Goal: Information Seeking & Learning: Learn about a topic

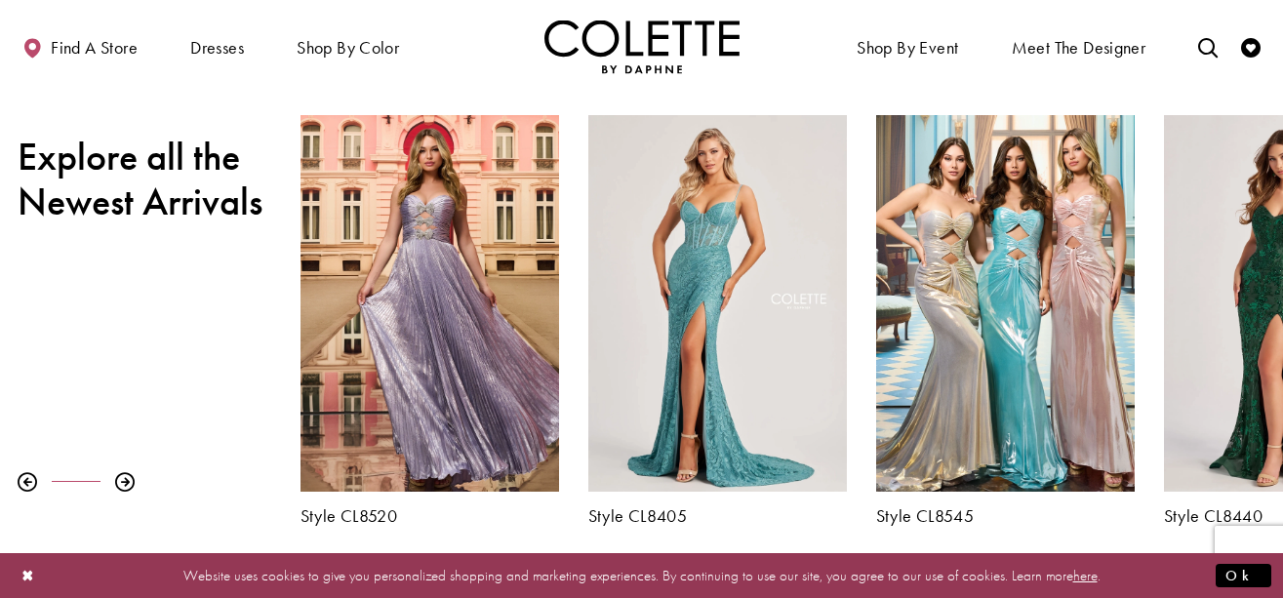
scroll to position [622, 0]
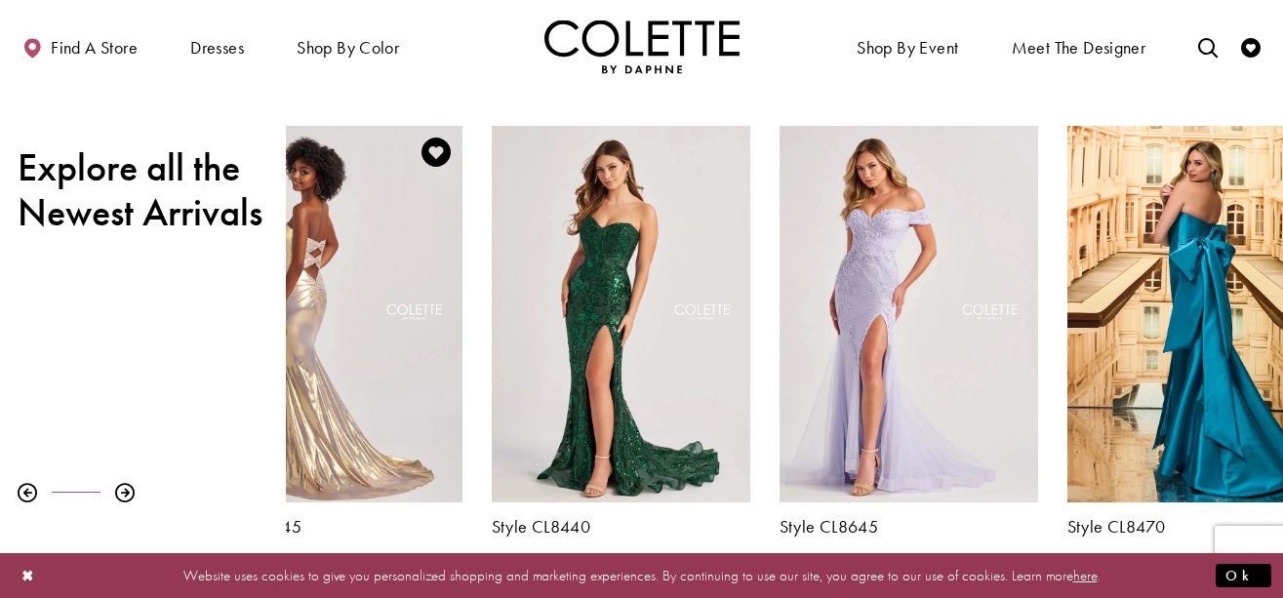
drag, startPoint x: 1138, startPoint y: 316, endPoint x: 465, endPoint y: 328, distance: 672.3
click at [465, 328] on div "Style CL8545" at bounding box center [333, 331] width 288 height 410
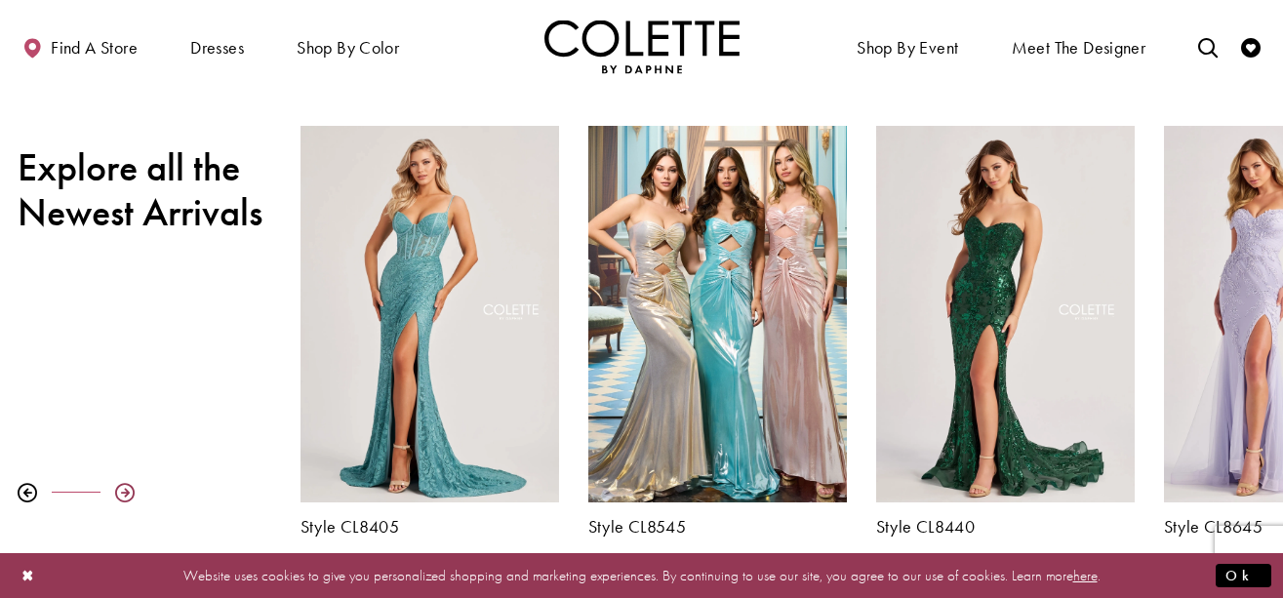
click at [125, 492] on div at bounding box center [125, 493] width 20 height 20
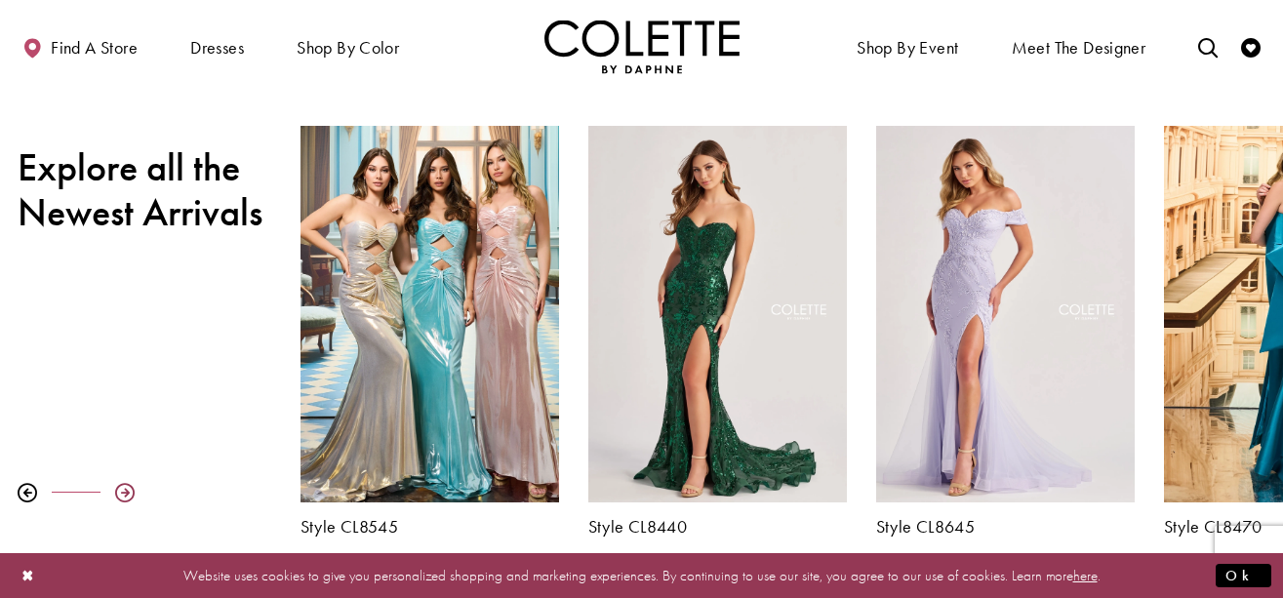
click at [125, 492] on div at bounding box center [125, 493] width 20 height 20
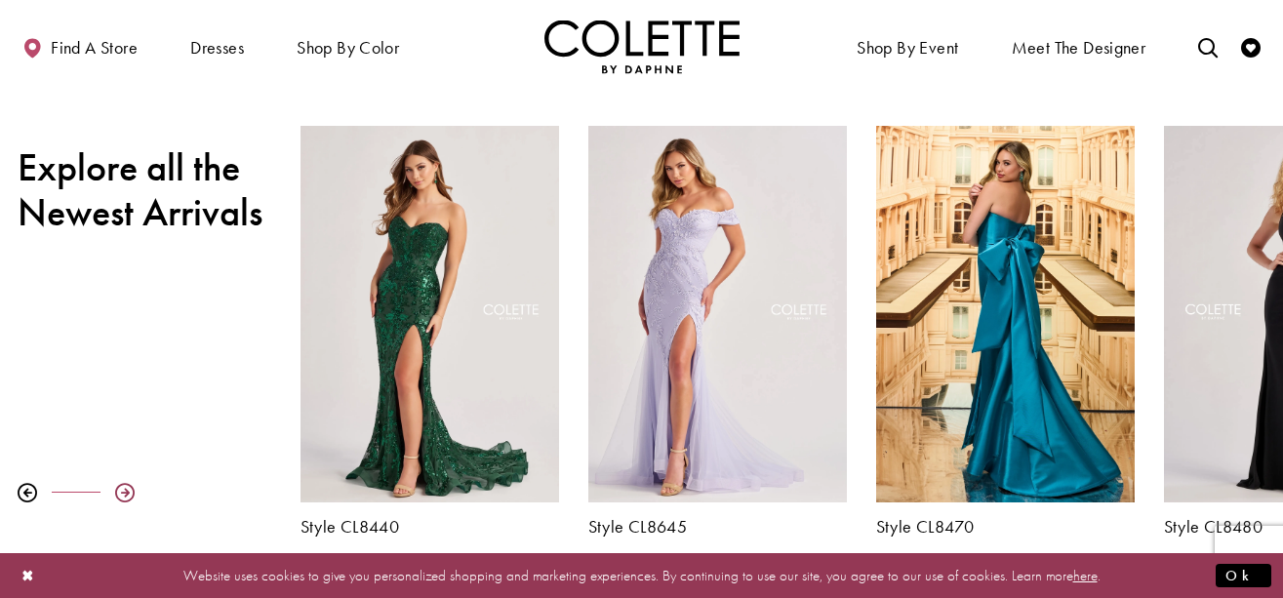
click at [125, 492] on div at bounding box center [125, 493] width 20 height 20
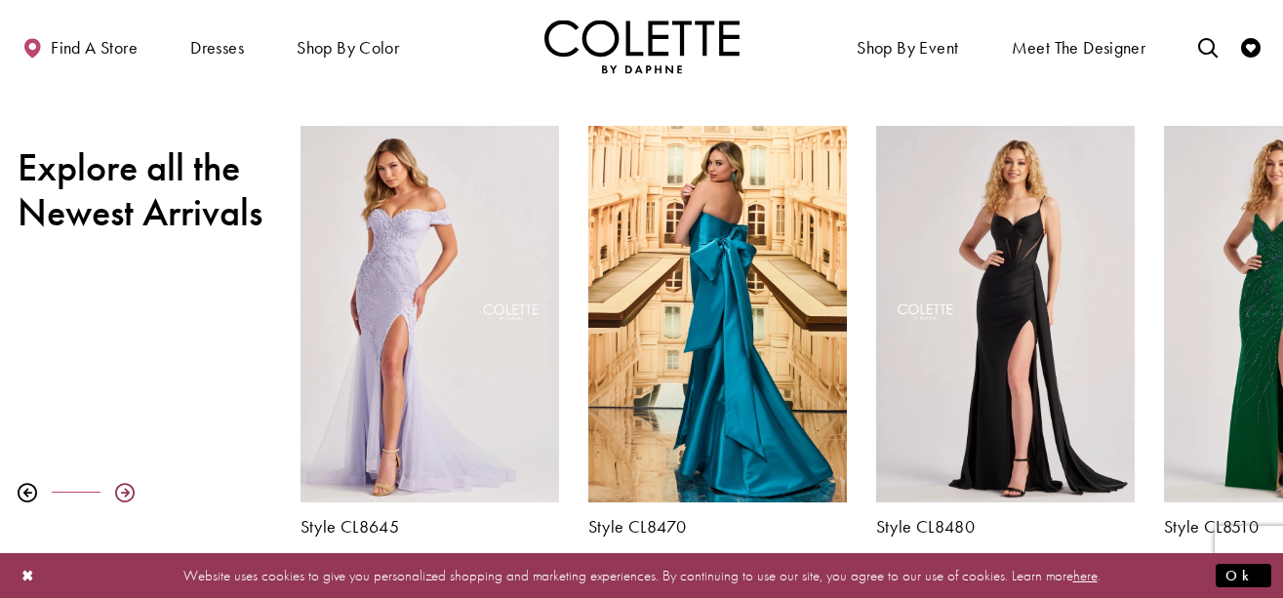
click at [125, 492] on div at bounding box center [125, 493] width 20 height 20
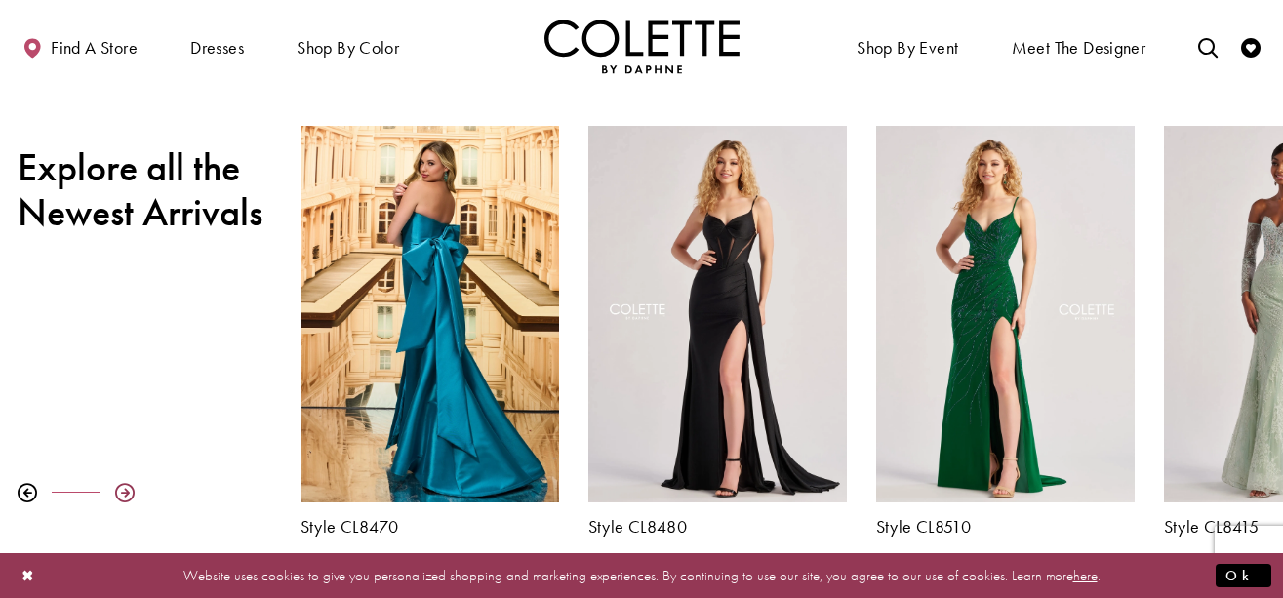
click at [125, 492] on div at bounding box center [125, 493] width 20 height 20
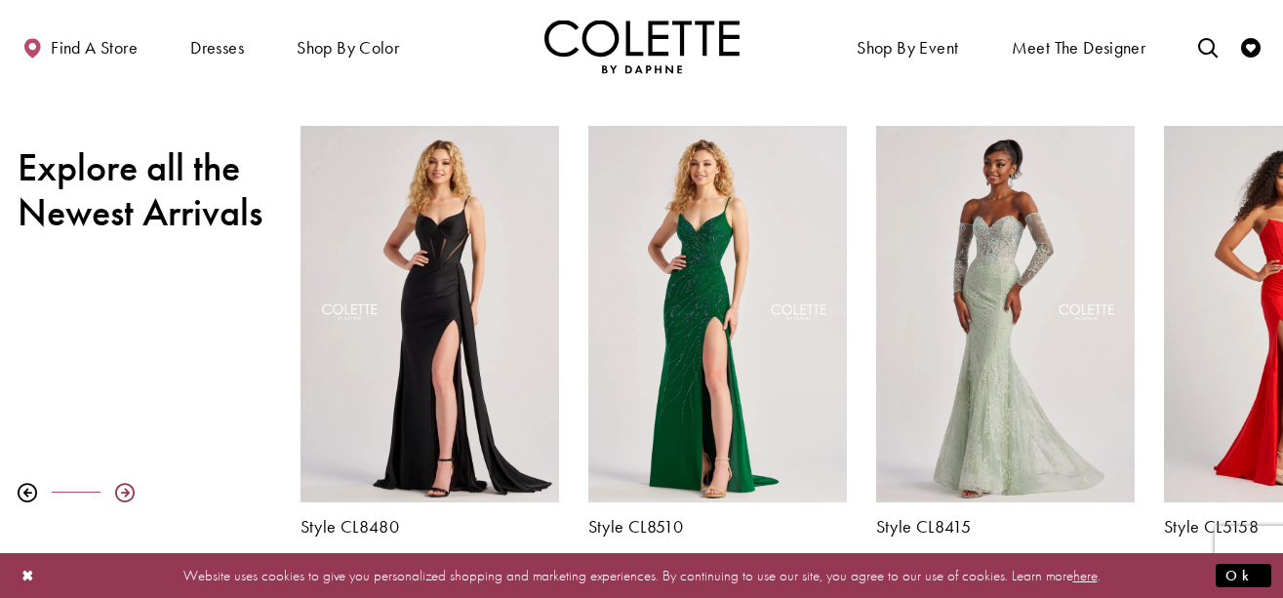
click at [125, 492] on div at bounding box center [125, 493] width 20 height 20
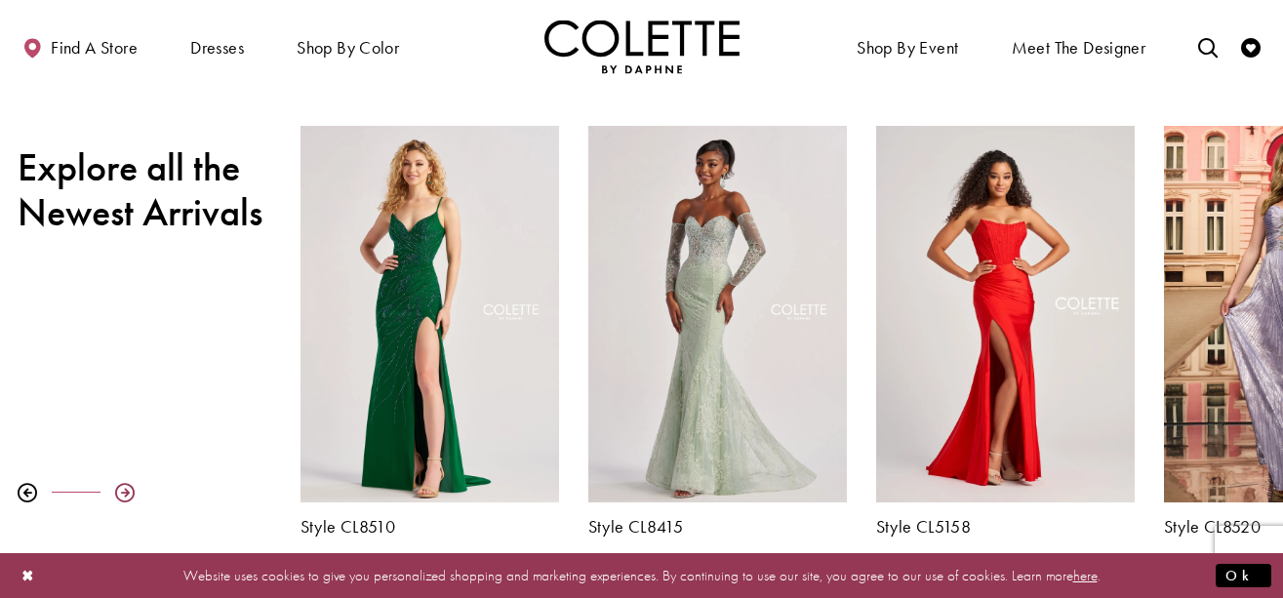
click at [125, 492] on div at bounding box center [125, 493] width 20 height 20
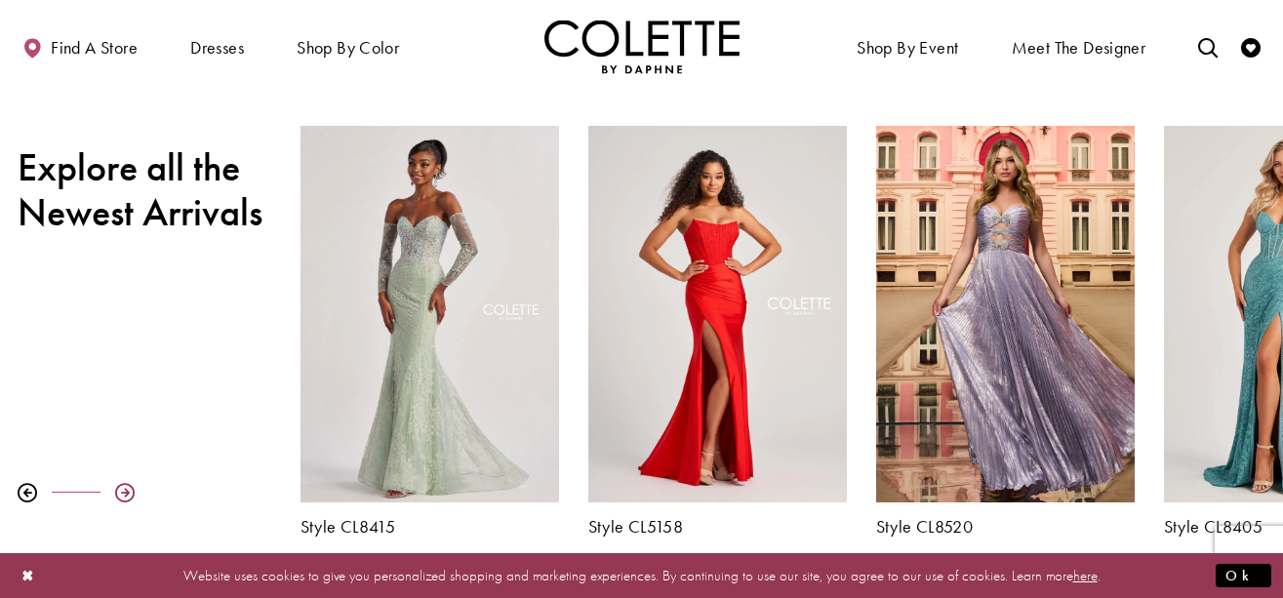
click at [125, 492] on div at bounding box center [125, 493] width 20 height 20
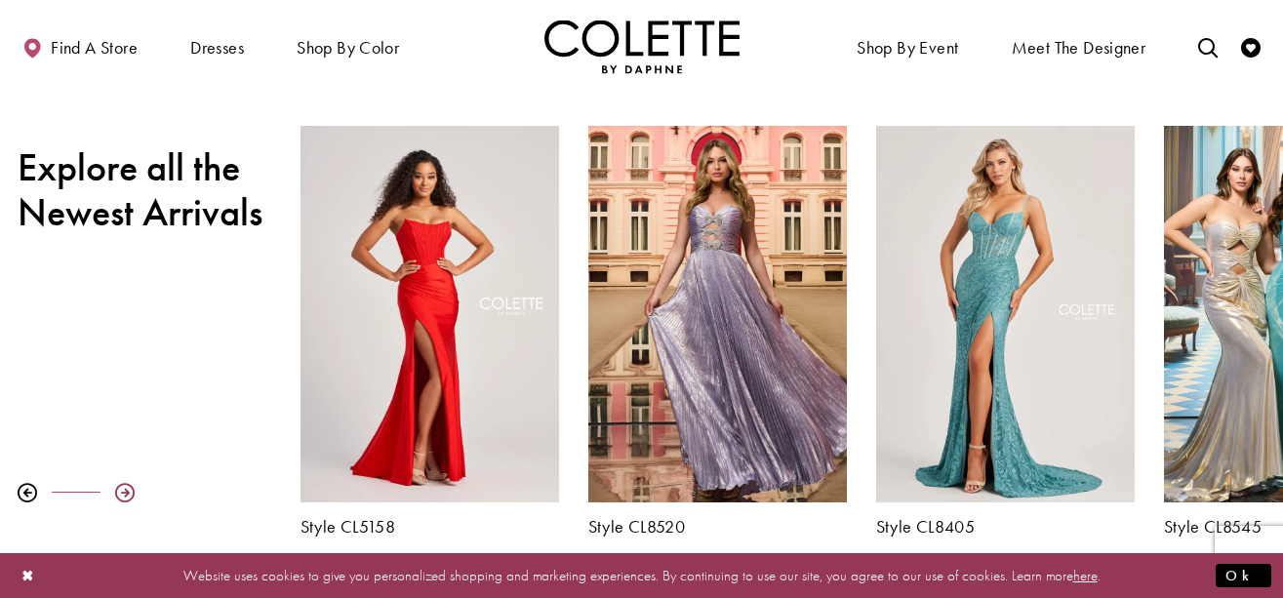
click at [125, 492] on div at bounding box center [125, 493] width 20 height 20
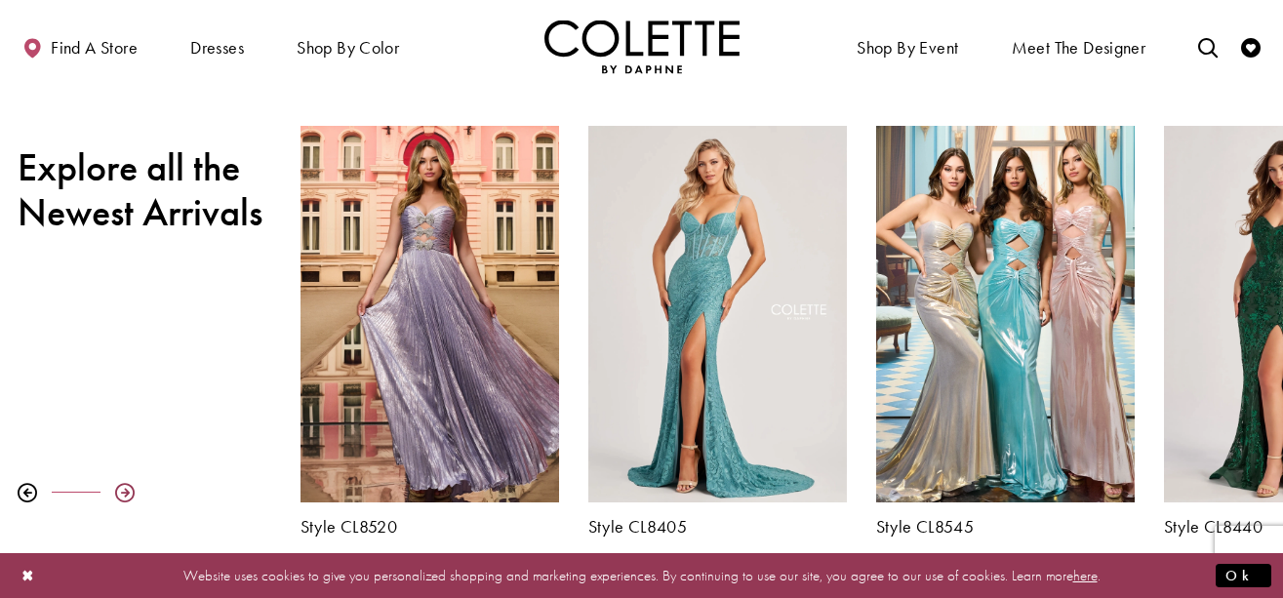
click at [125, 492] on div at bounding box center [125, 493] width 20 height 20
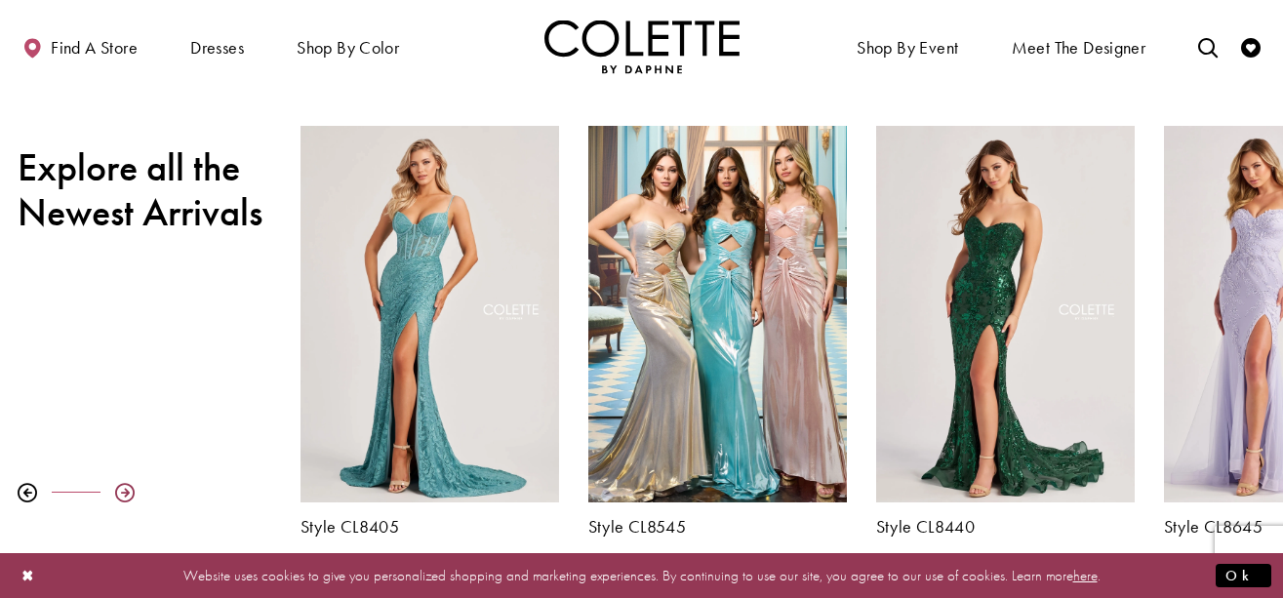
click at [125, 492] on div at bounding box center [125, 493] width 20 height 20
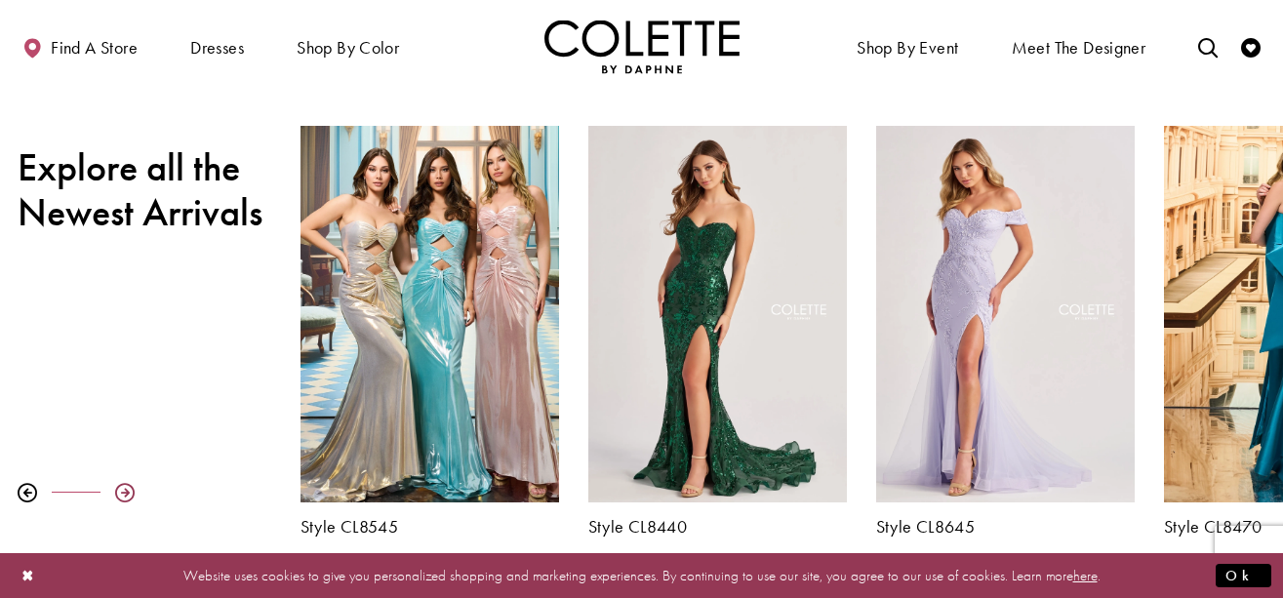
click at [125, 492] on div at bounding box center [125, 493] width 20 height 20
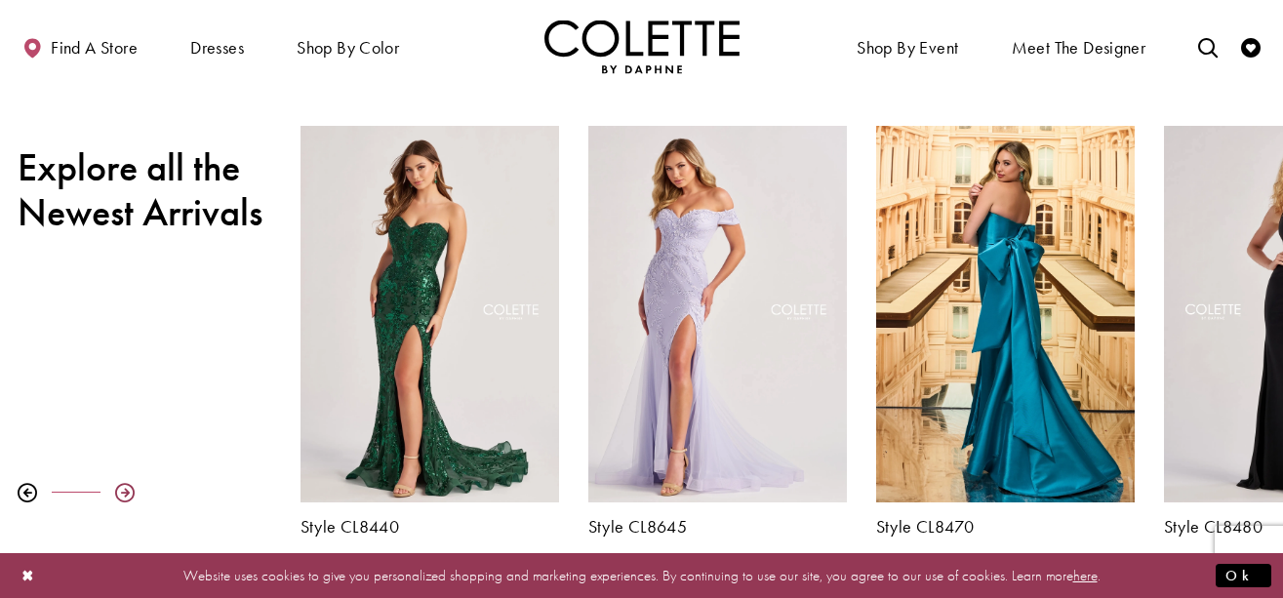
click at [125, 492] on div at bounding box center [125, 493] width 20 height 20
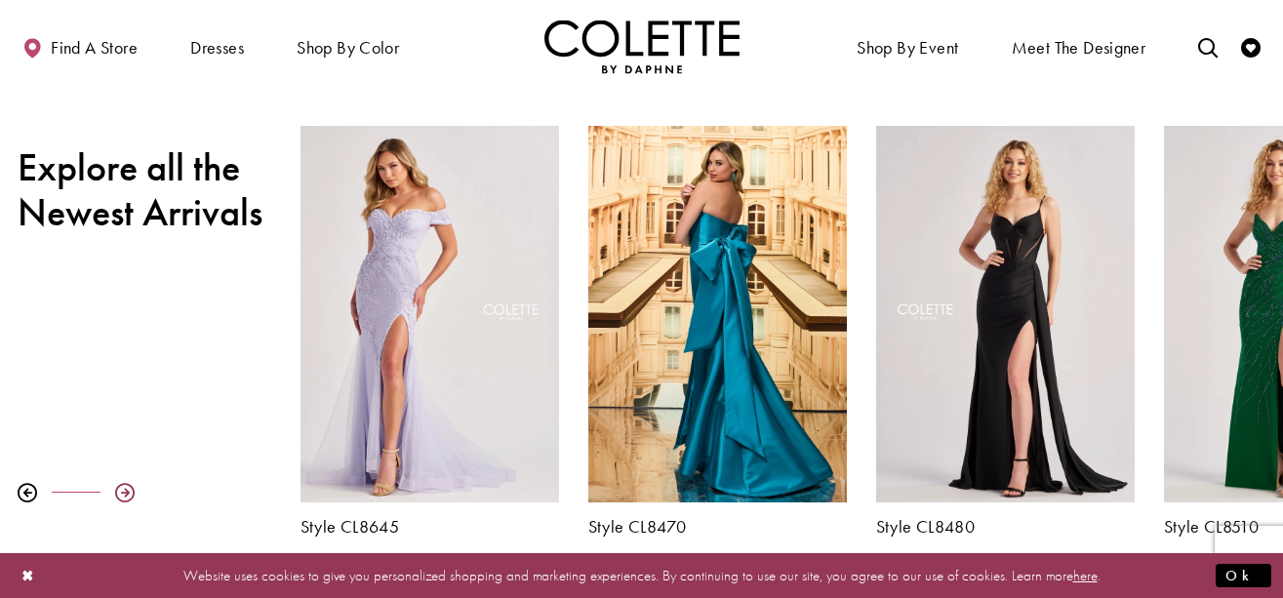
click at [125, 492] on div at bounding box center [125, 493] width 20 height 20
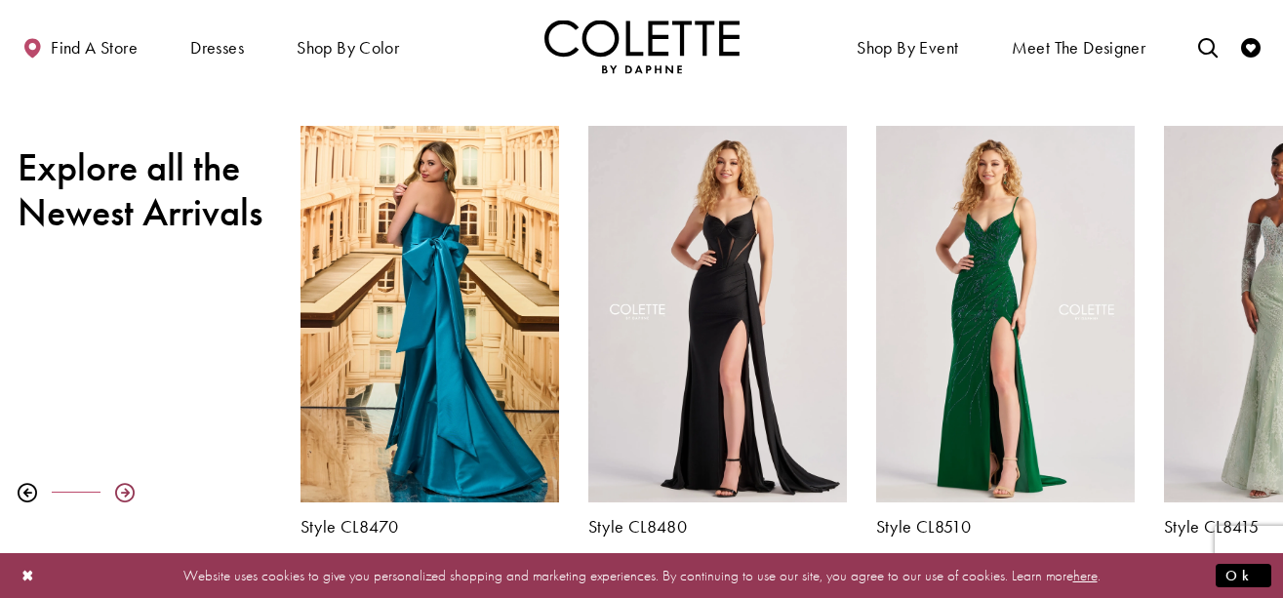
click at [125, 492] on div at bounding box center [125, 493] width 20 height 20
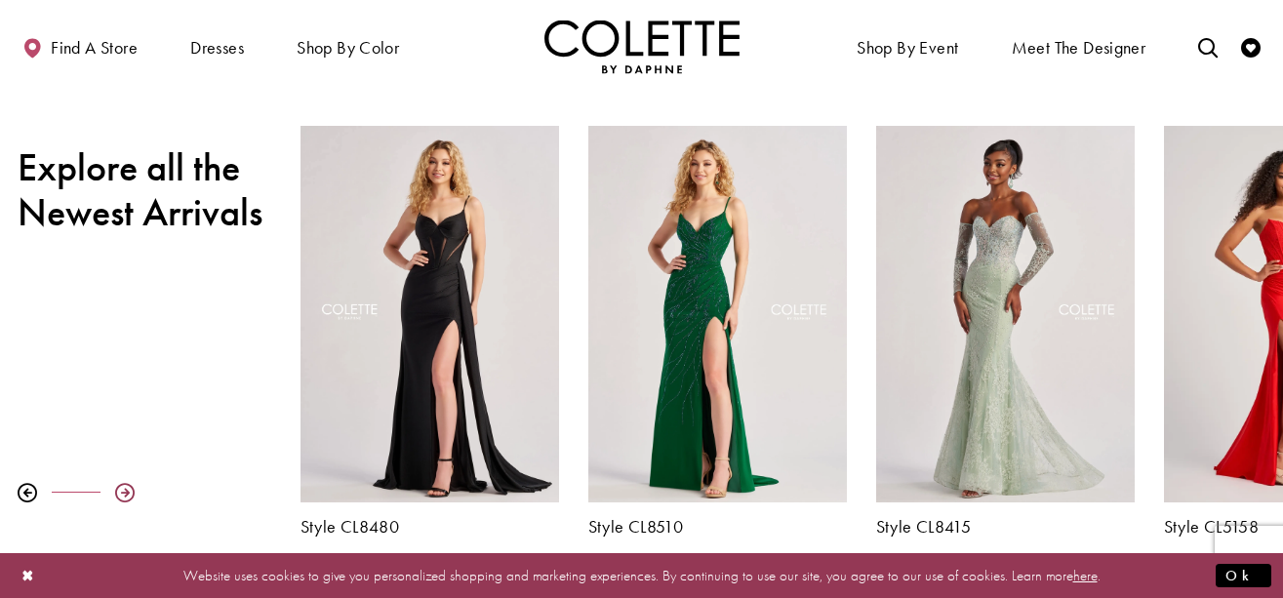
click at [125, 492] on div at bounding box center [125, 493] width 20 height 20
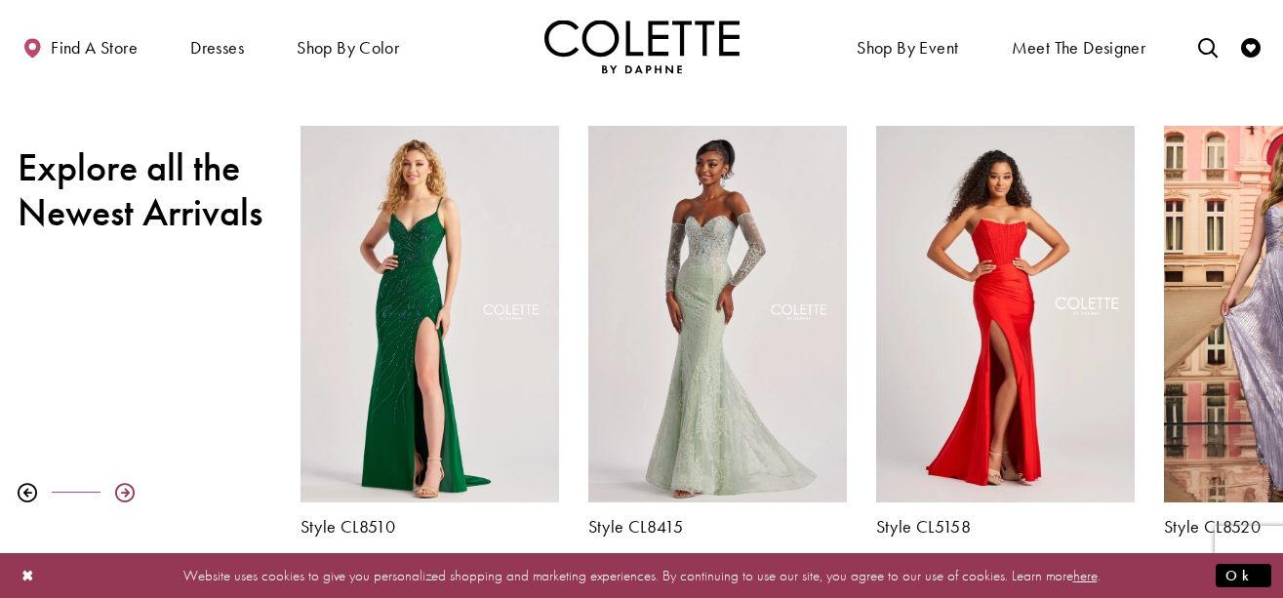
click at [125, 492] on div at bounding box center [125, 493] width 20 height 20
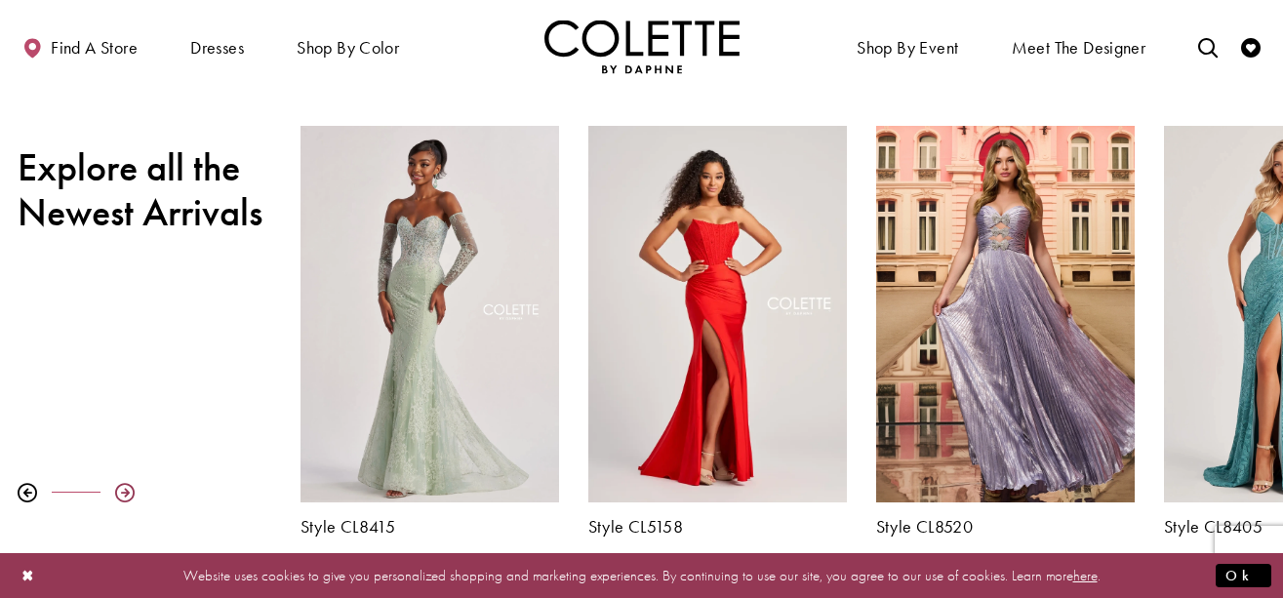
click at [125, 492] on div at bounding box center [125, 493] width 20 height 20
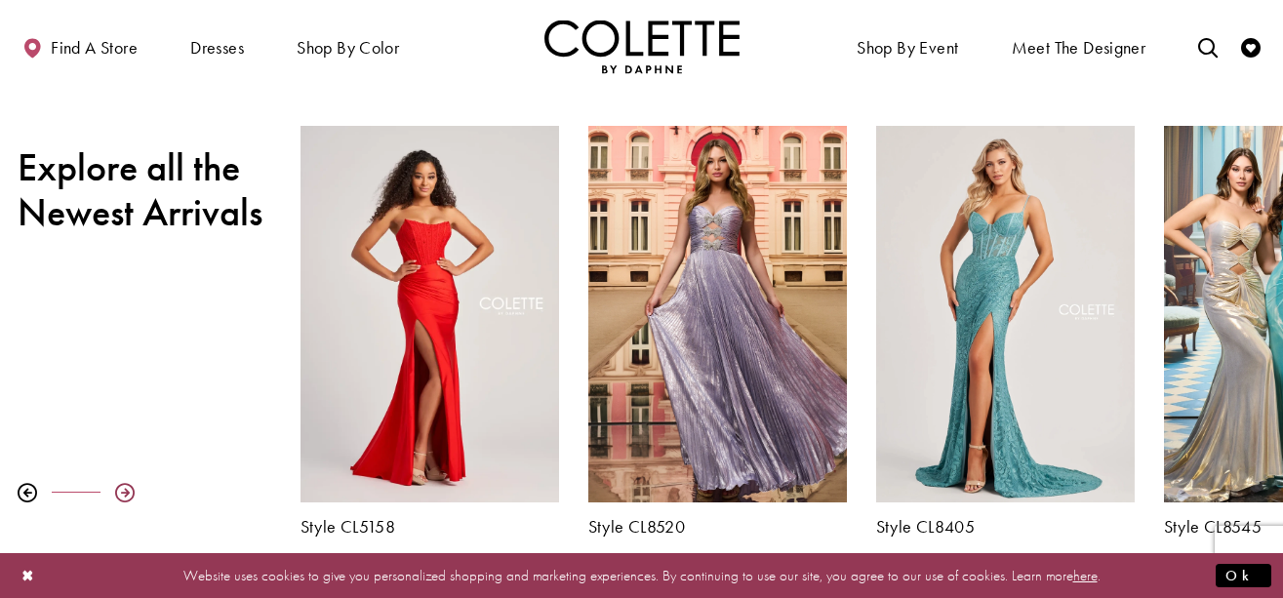
click at [125, 492] on div at bounding box center [125, 493] width 20 height 20
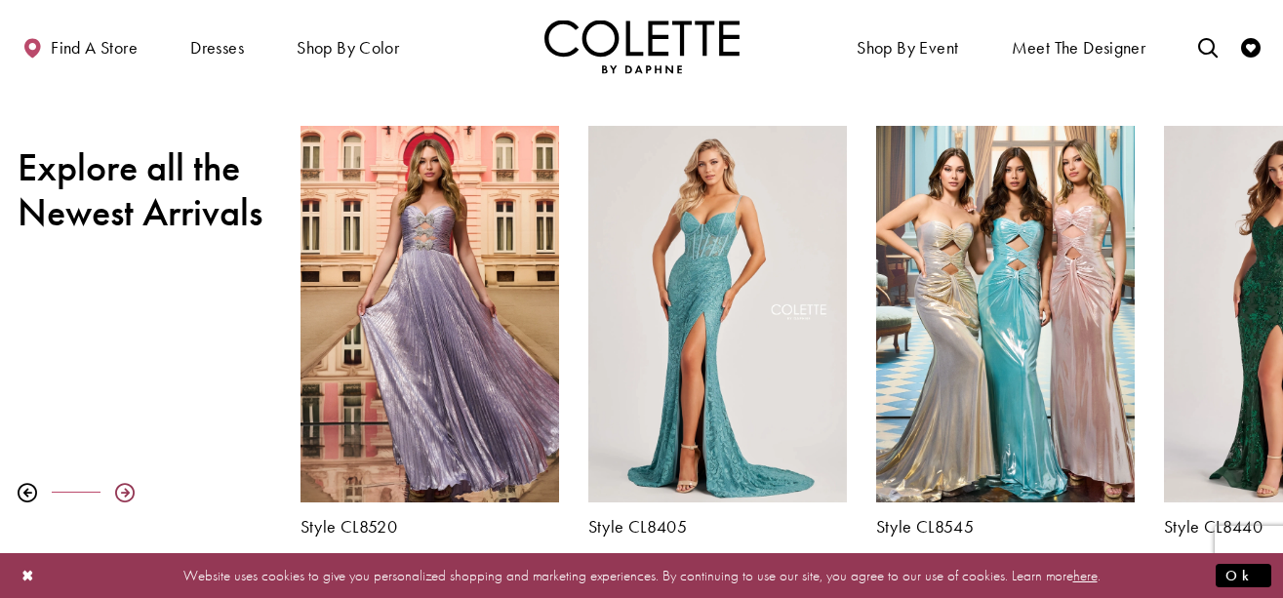
click at [125, 492] on div at bounding box center [125, 493] width 20 height 20
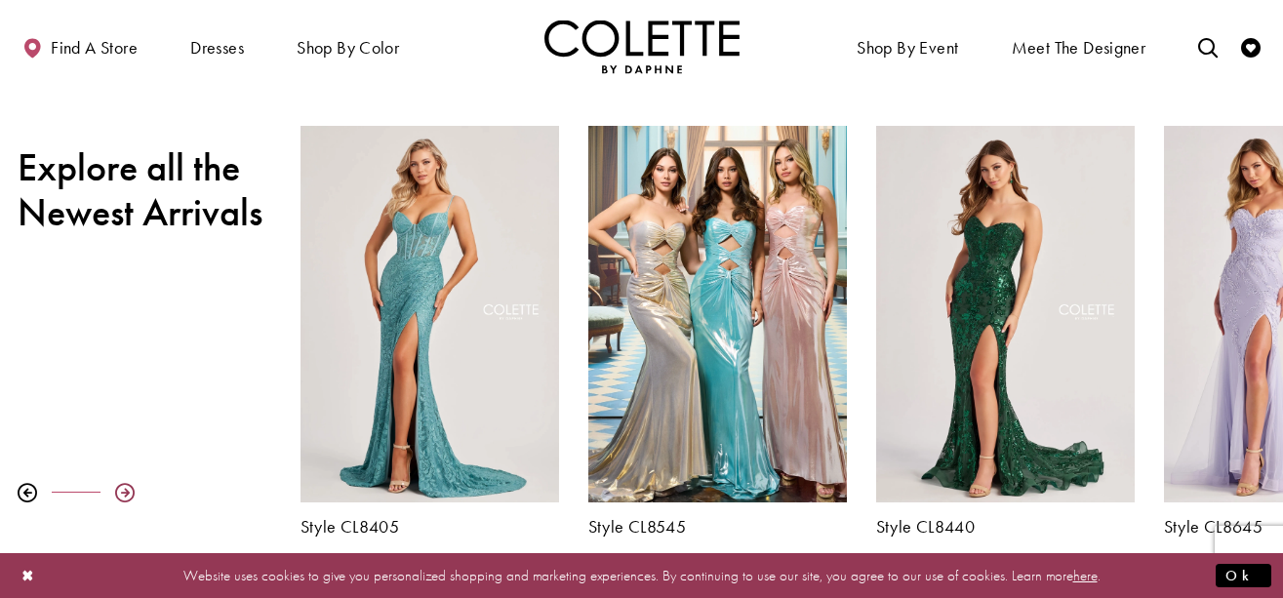
click at [125, 492] on div at bounding box center [125, 493] width 20 height 20
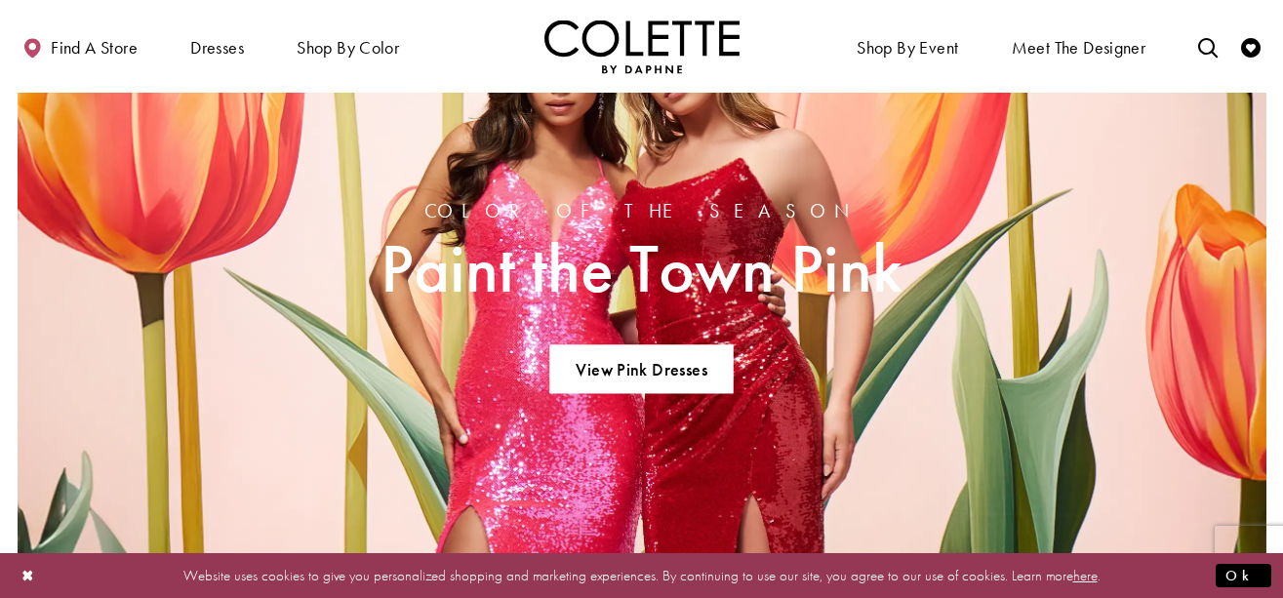
scroll to position [1336, 0]
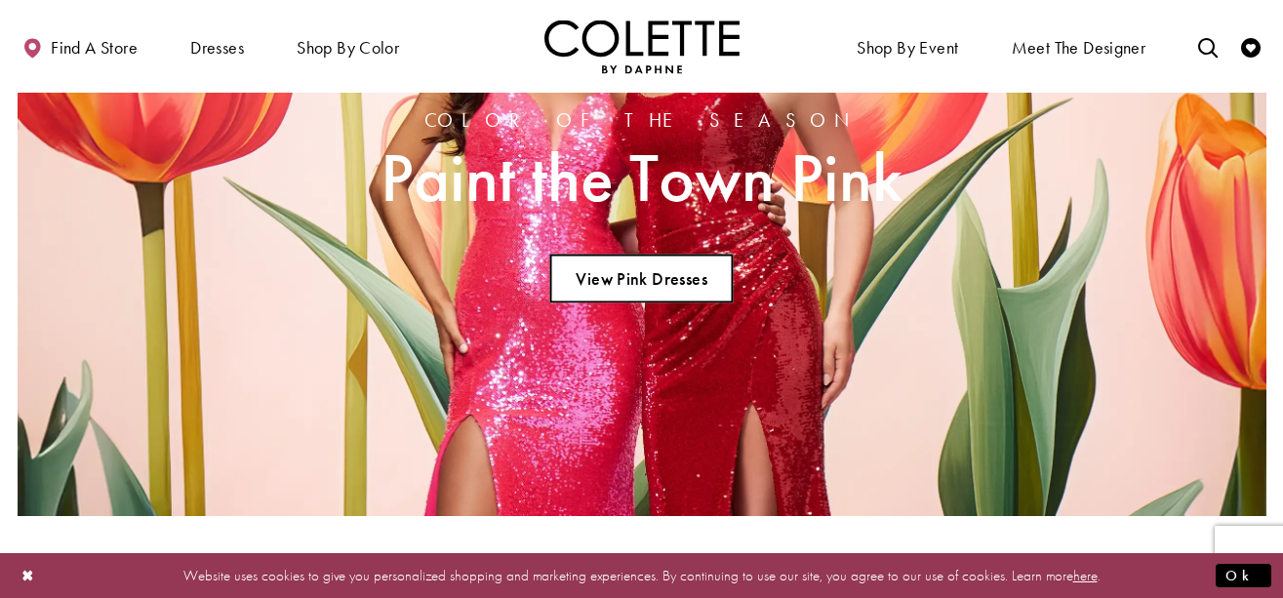
click at [646, 282] on link "View Pink Dresses" at bounding box center [641, 279] width 182 height 49
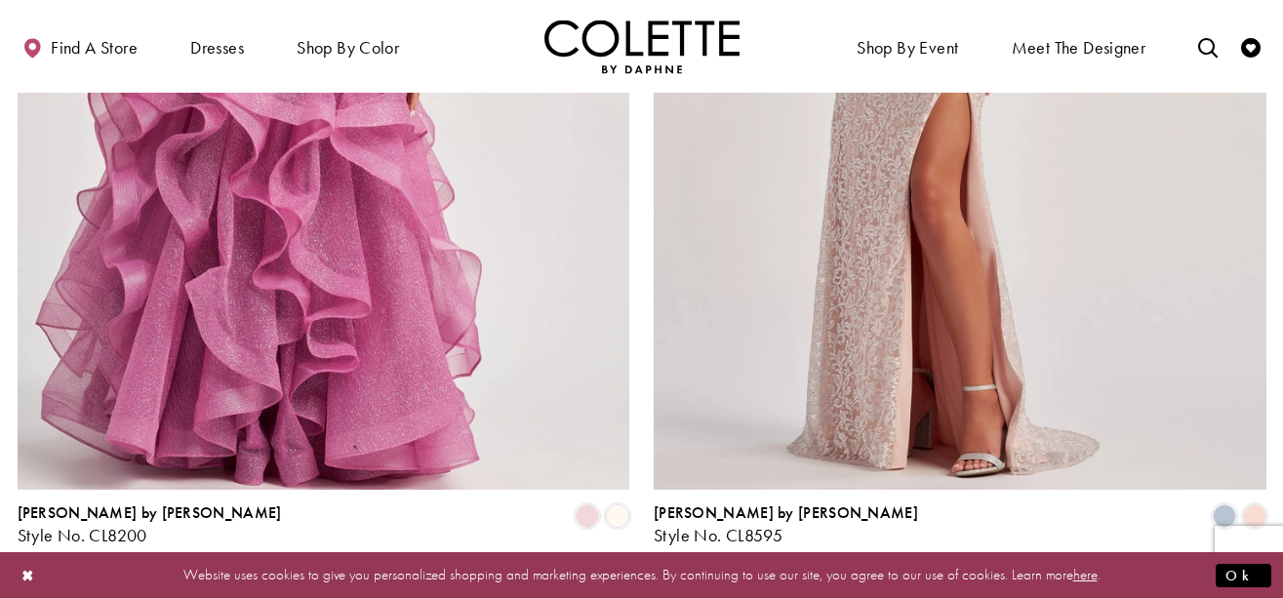
scroll to position [3536, 0]
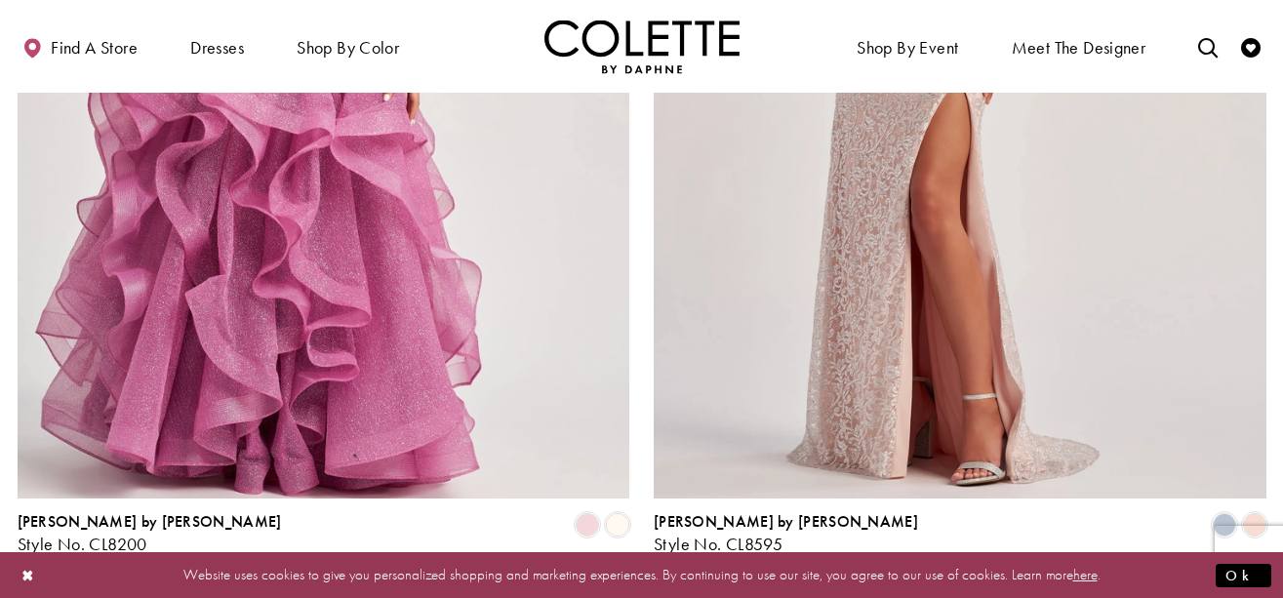
click at [642, 596] on span "2" at bounding box center [640, 606] width 9 height 20
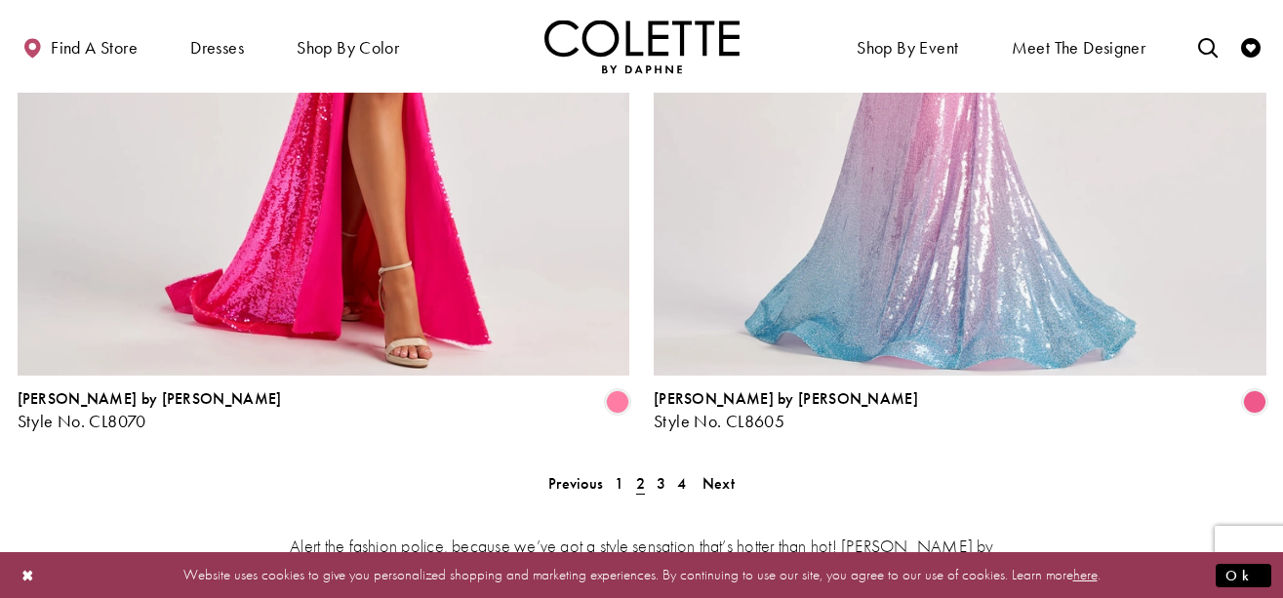
scroll to position [3695, 0]
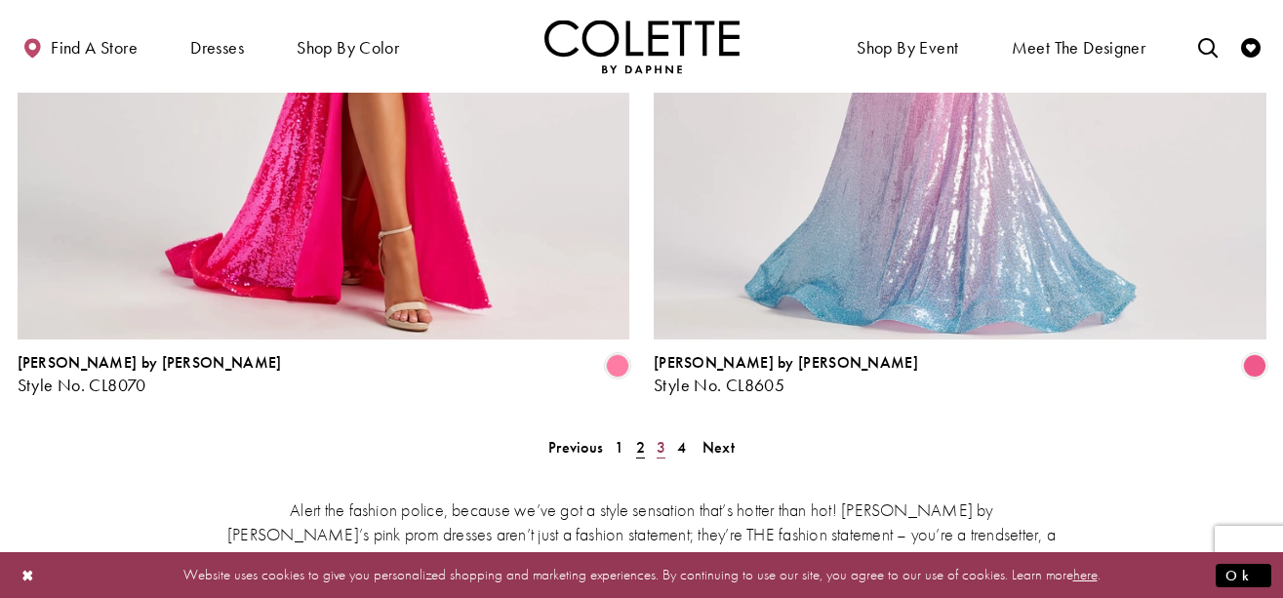
click at [659, 437] on span "3" at bounding box center [661, 447] width 9 height 20
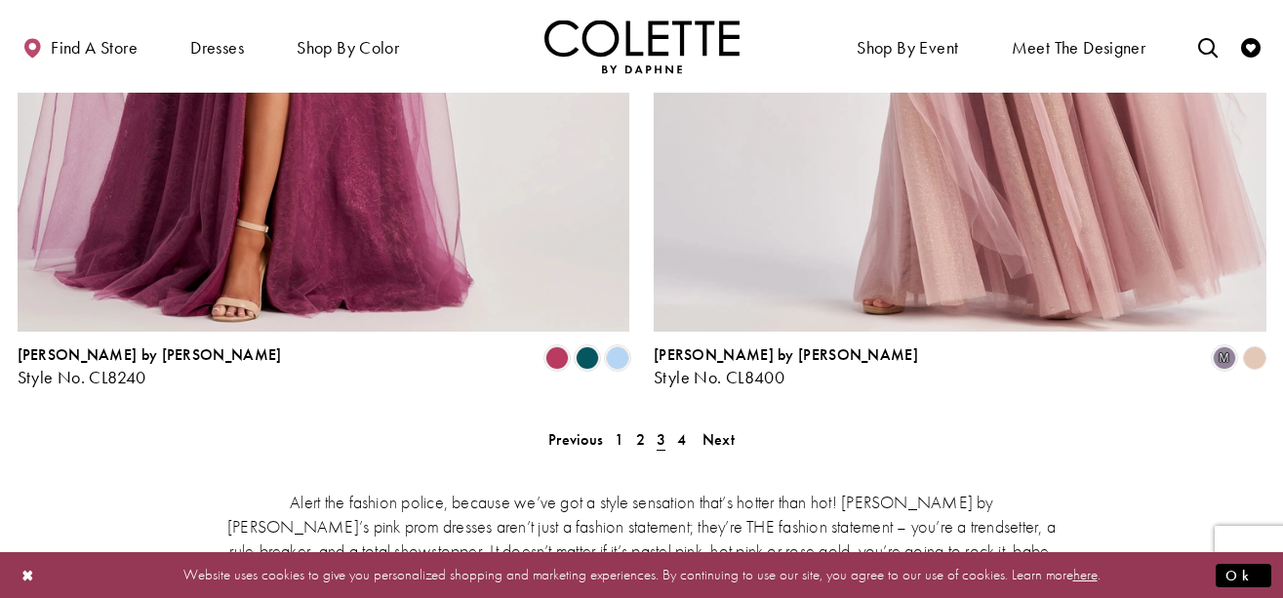
scroll to position [3710, 0]
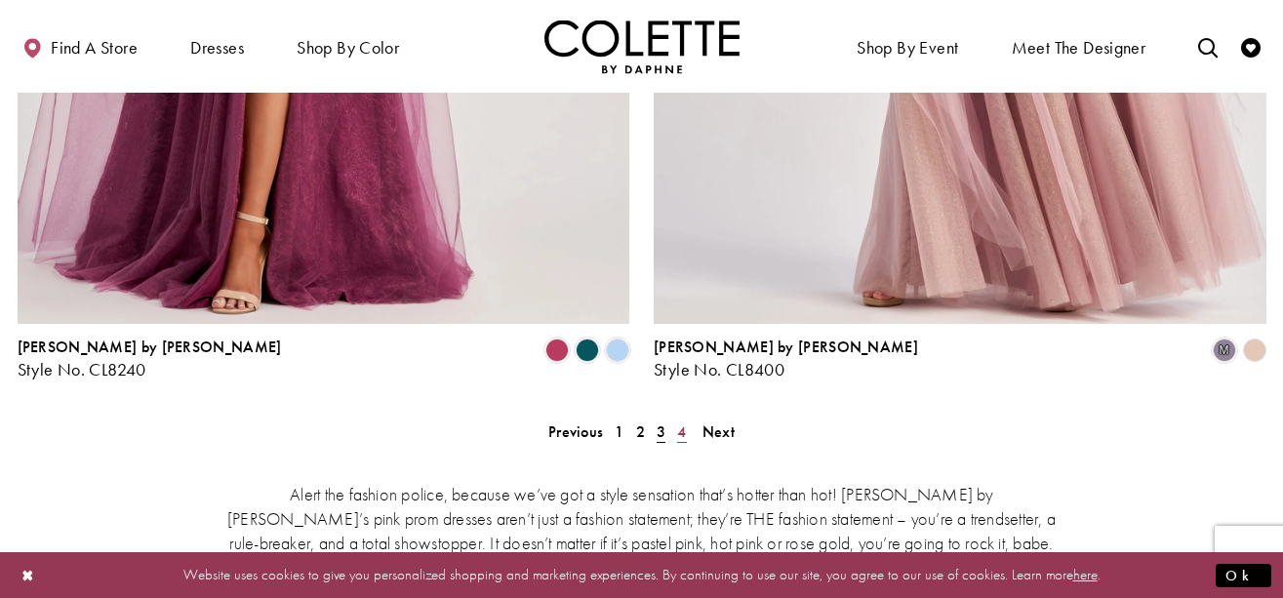
click at [680, 421] on span "4" at bounding box center [681, 431] width 9 height 20
